Goal: Navigation & Orientation: Find specific page/section

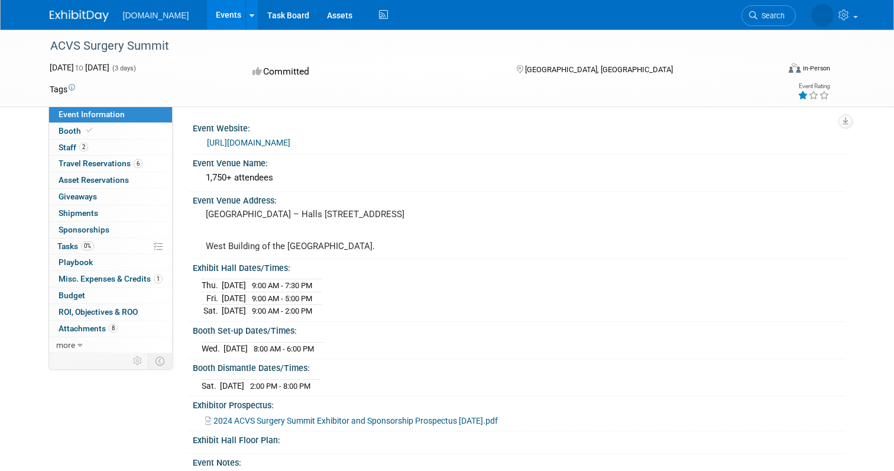
click at [207, 14] on link "Events" at bounding box center [228, 15] width 43 height 30
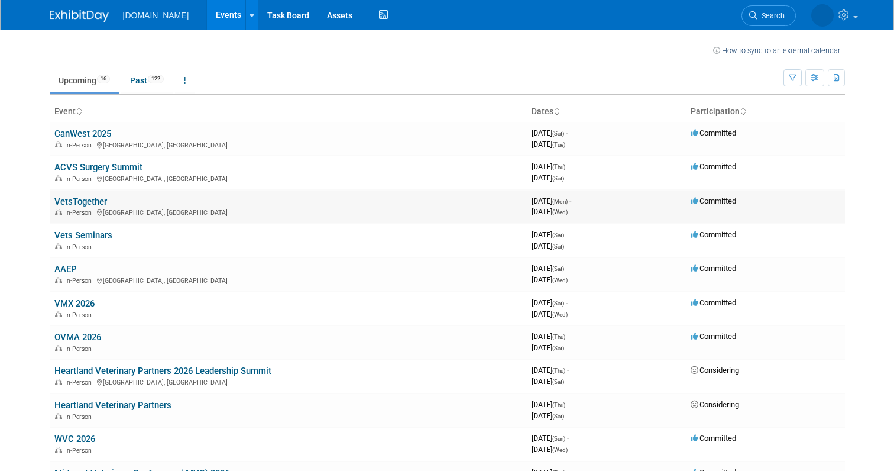
click at [98, 199] on link "VetsTogether" at bounding box center [80, 201] width 53 height 11
